Goal: Information Seeking & Learning: Learn about a topic

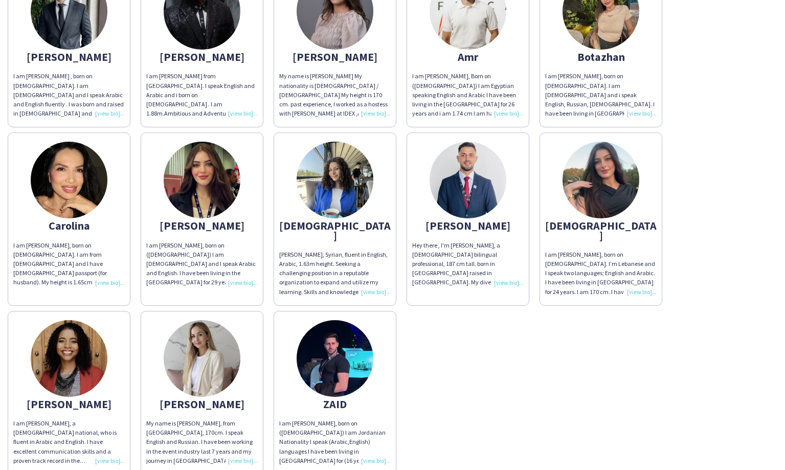
scroll to position [151, 0]
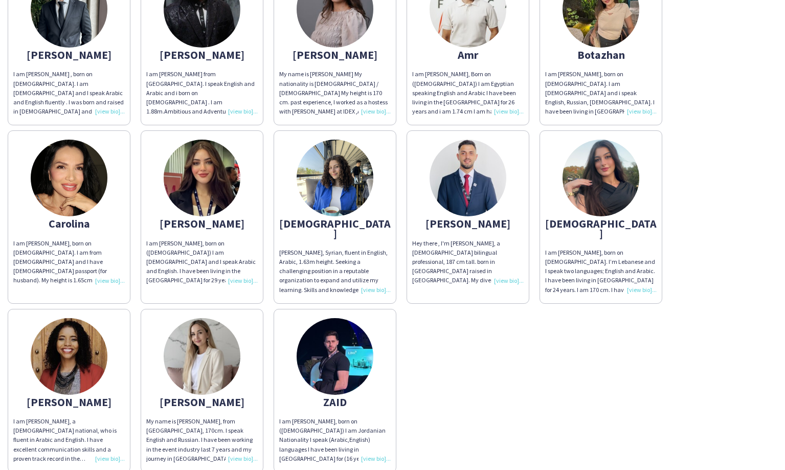
click at [205, 398] on div "[PERSON_NAME]" at bounding box center [202, 402] width 112 height 9
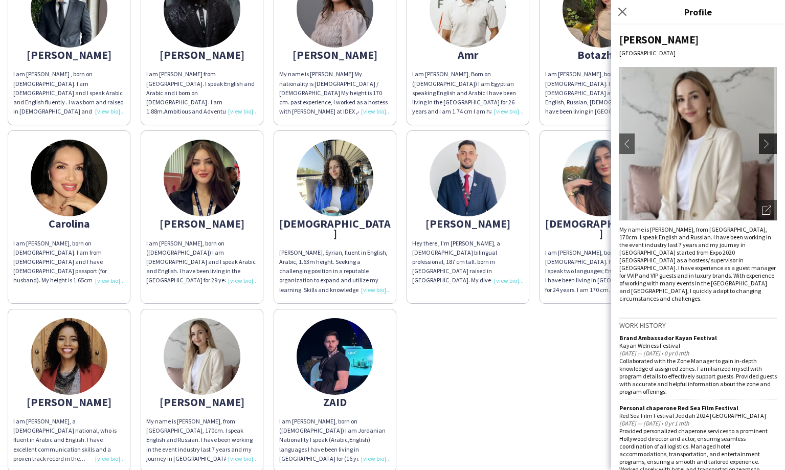
click at [766, 146] on app-icon "chevron-right" at bounding box center [769, 143] width 14 height 9
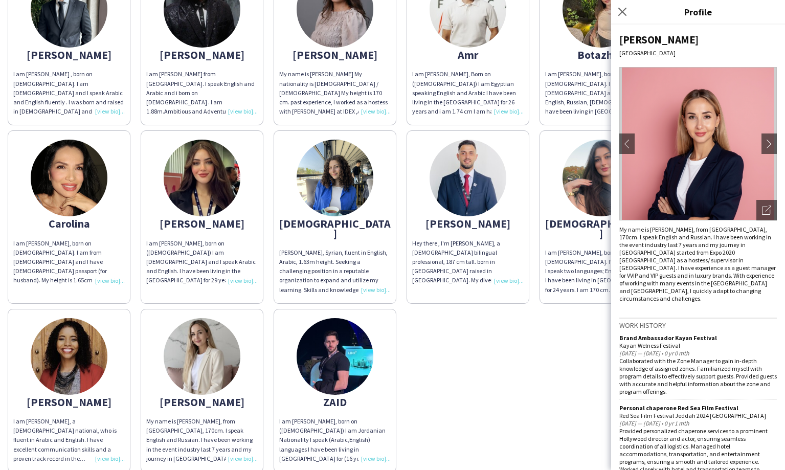
scroll to position [0, 0]
click at [514, 350] on div "[PERSON_NAME] I am [PERSON_NAME] , born on [DEMOGRAPHIC_DATA]. I am [DEMOGRAPHI…" at bounding box center [393, 215] width 770 height 516
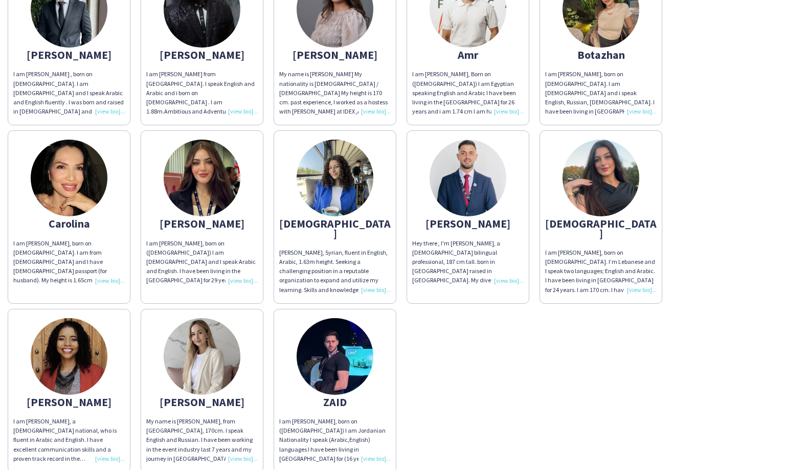
click at [103, 277] on div "I am [PERSON_NAME], born on [DEMOGRAPHIC_DATA]. I am from [DEMOGRAPHIC_DATA] an…" at bounding box center [69, 262] width 112 height 47
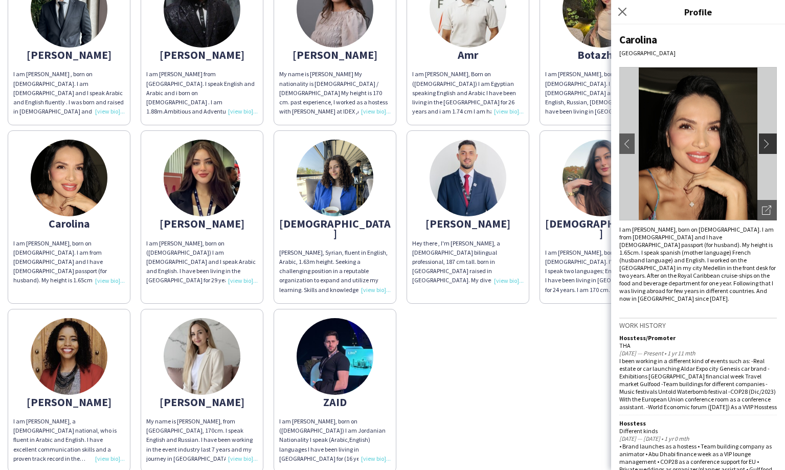
click at [772, 145] on app-icon "chevron-right" at bounding box center [769, 143] width 14 height 9
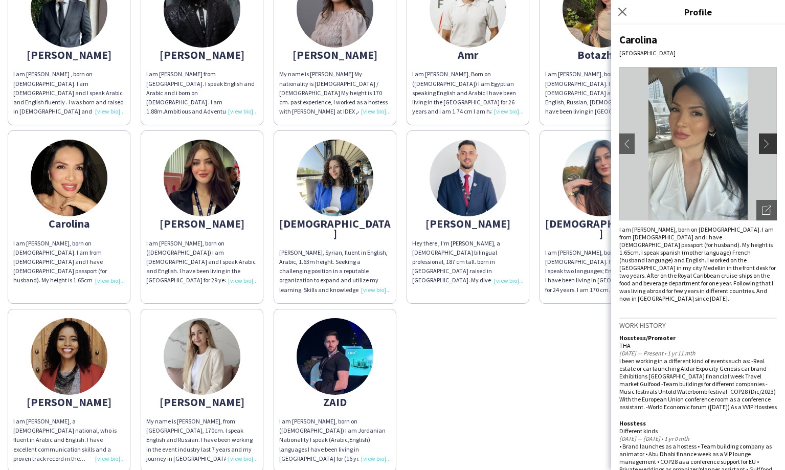
click at [765, 143] on app-icon "chevron-right" at bounding box center [769, 143] width 14 height 9
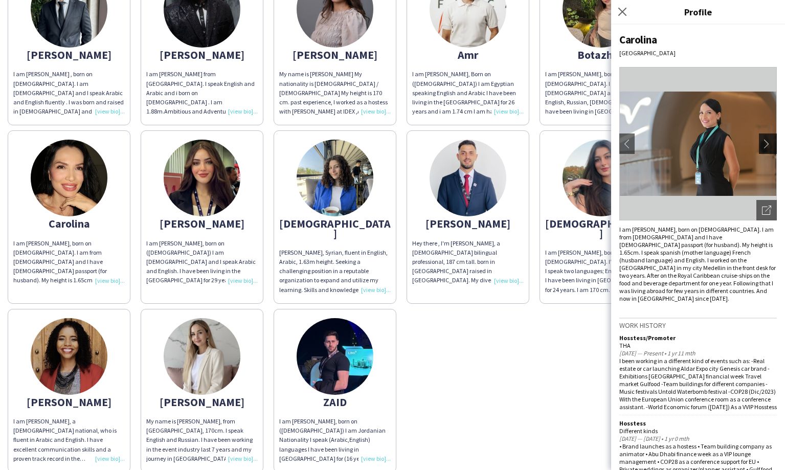
click at [765, 143] on app-icon "chevron-right" at bounding box center [769, 143] width 14 height 9
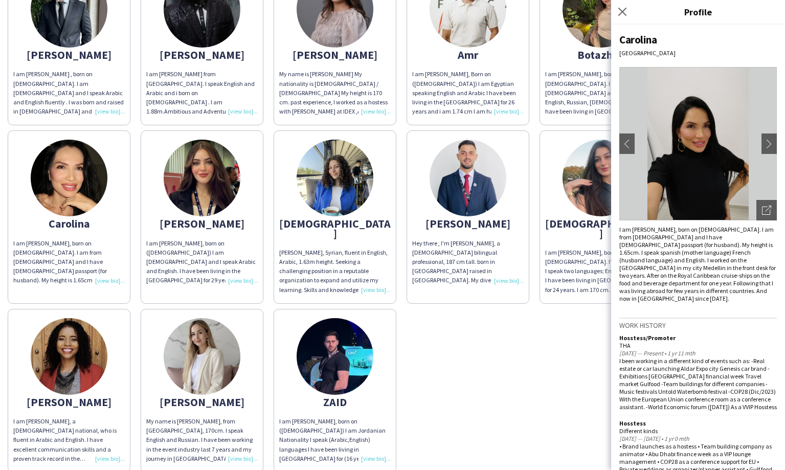
click at [515, 360] on div "[PERSON_NAME] I am [PERSON_NAME] , born on [DEMOGRAPHIC_DATA]. I am [DEMOGRAPHI…" at bounding box center [393, 215] width 770 height 516
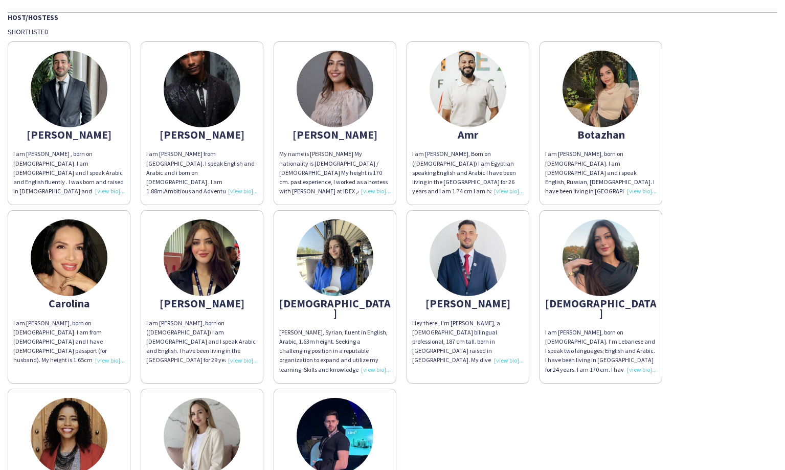
scroll to position [58, 0]
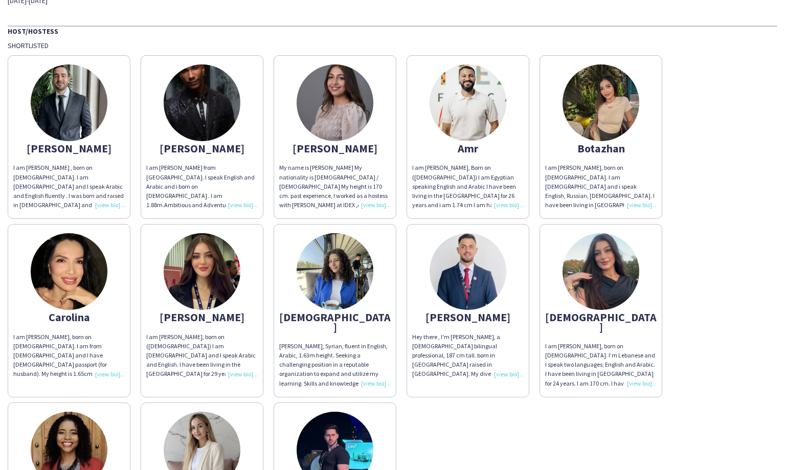
click at [637, 204] on div "I am [PERSON_NAME], born on [DEMOGRAPHIC_DATA]. I am [DEMOGRAPHIC_DATA] and i s…" at bounding box center [601, 186] width 112 height 47
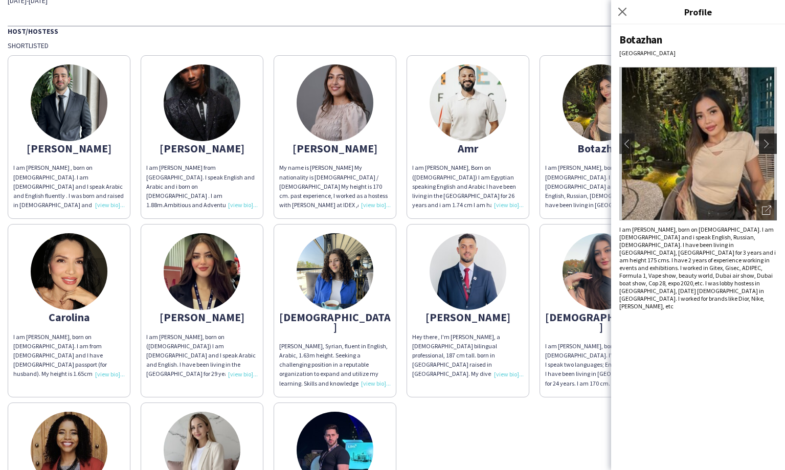
click at [767, 144] on app-icon "chevron-right" at bounding box center [769, 143] width 14 height 9
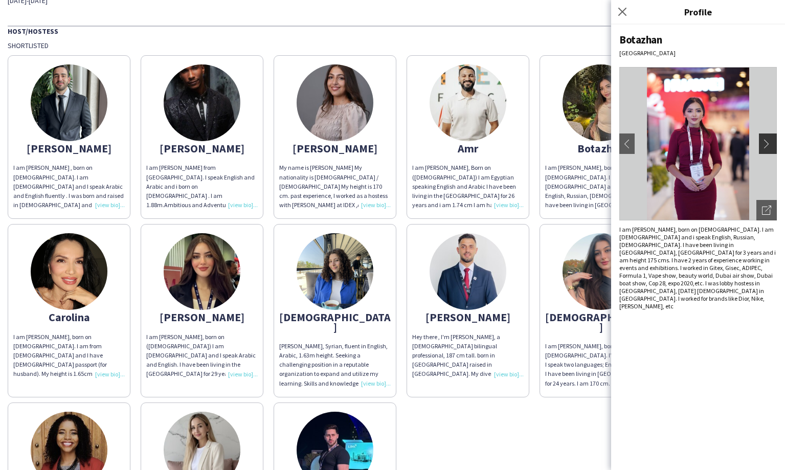
click at [767, 144] on app-icon "chevron-right" at bounding box center [769, 143] width 14 height 9
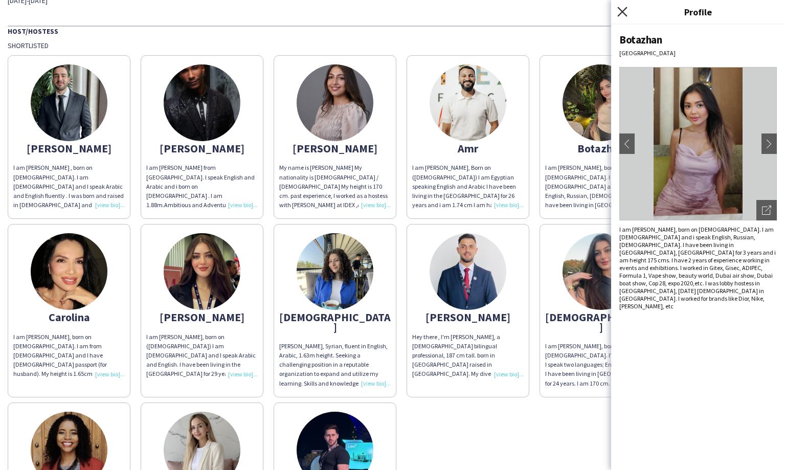
click at [624, 12] on icon at bounding box center [623, 12] width 10 height 10
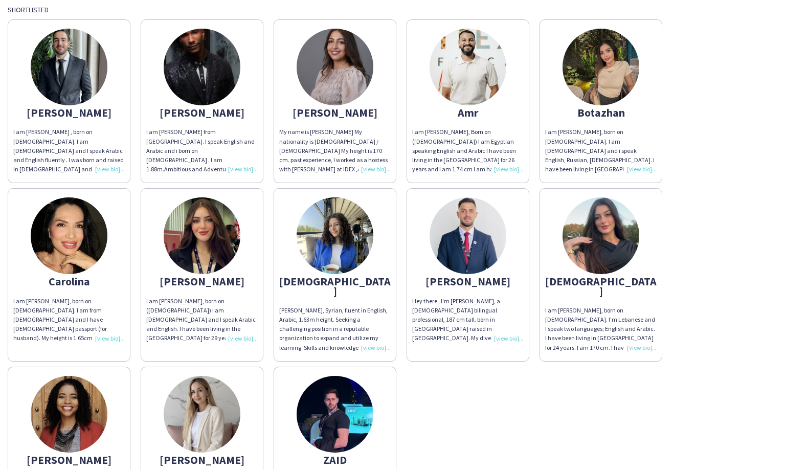
scroll to position [79, 0]
